Goal: Transaction & Acquisition: Purchase product/service

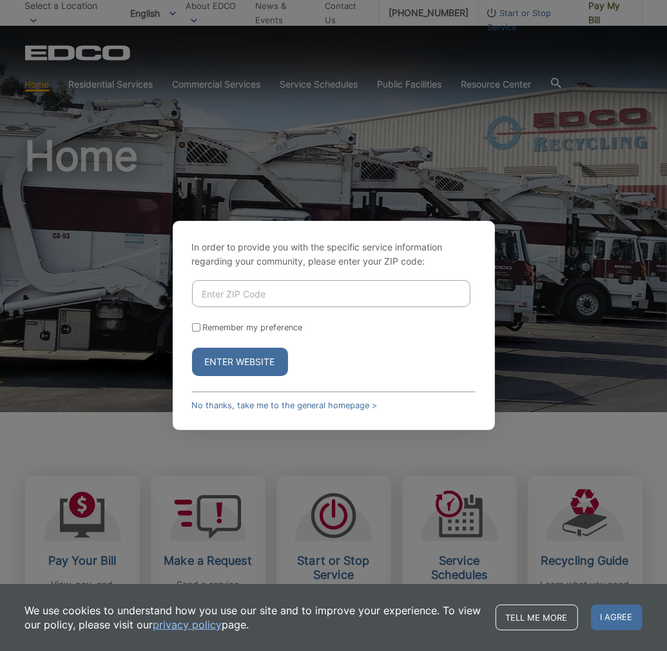
click at [217, 364] on button "Enter Website" at bounding box center [240, 362] width 96 height 28
click at [252, 410] on div "In order to provide you with the specific service information regarding your co…" at bounding box center [334, 325] width 322 height 209
click at [252, 406] on link "No thanks, take me to the general homepage >" at bounding box center [284, 406] width 185 height 10
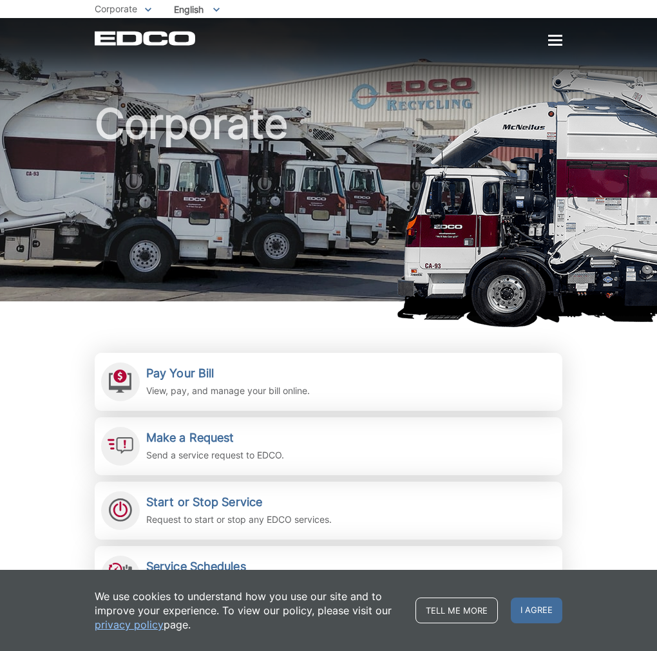
click at [164, 14] on span "English" at bounding box center [196, 9] width 65 height 21
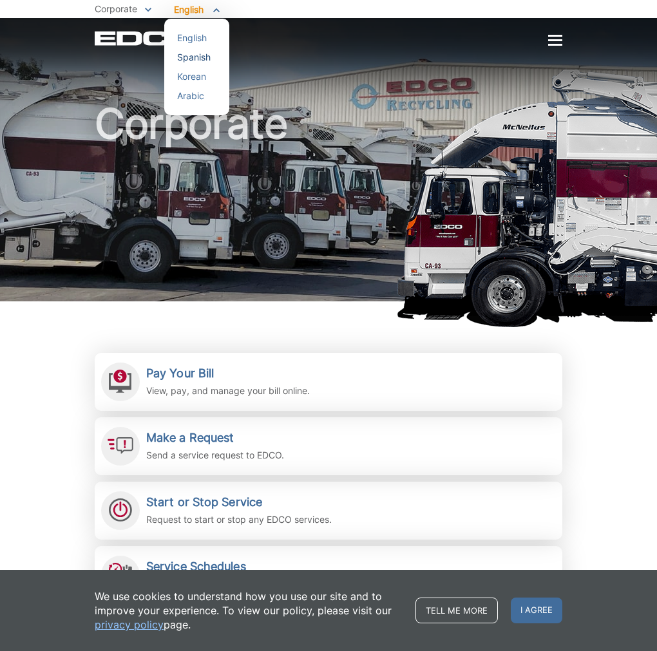
click at [177, 64] on div "Spanish" at bounding box center [196, 57] width 39 height 13
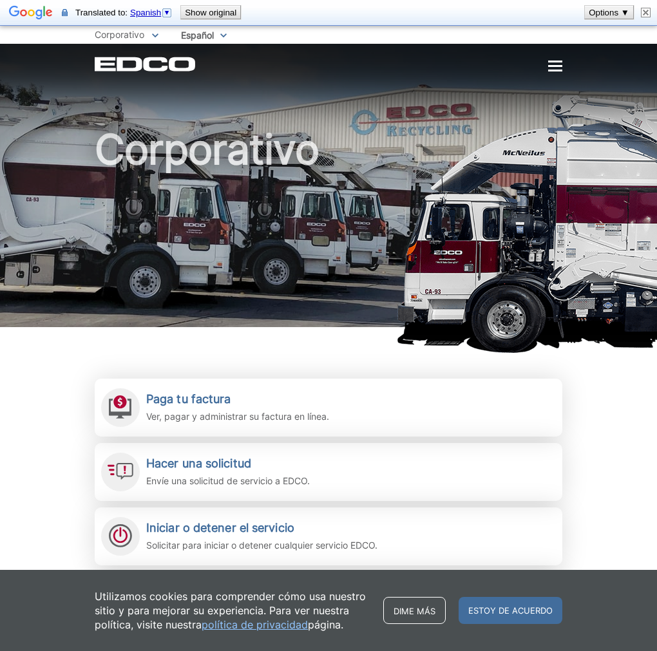
click at [0, 0] on font "Pagar mi factura" at bounding box center [0, 0] width 0 height 0
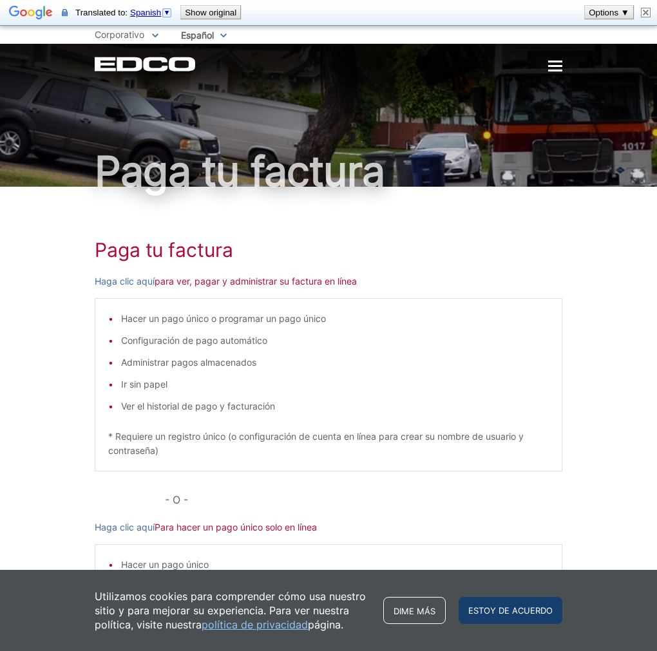
click at [562, 621] on span "Estoy de acuerdo" at bounding box center [511, 610] width 104 height 27
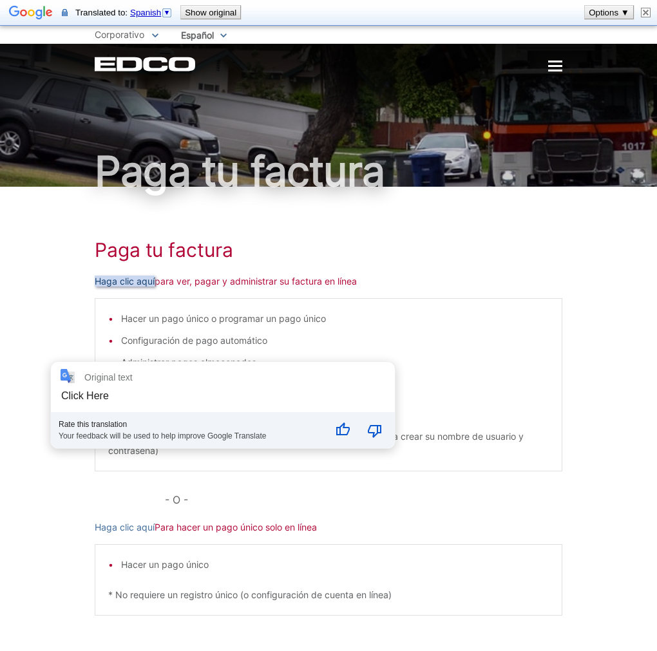
click at [95, 287] on font "Haga clic aquí" at bounding box center [125, 281] width 60 height 11
